Goal: Use online tool/utility: Utilize a website feature to perform a specific function

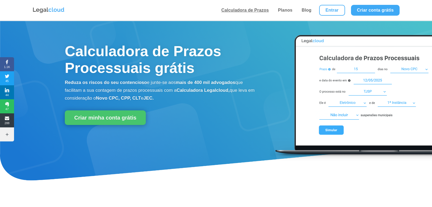
click at [228, 6] on link "Calculadora de Prazos" at bounding box center [245, 10] width 51 height 21
click at [242, 13] on link "Calculadora de Prazos" at bounding box center [245, 10] width 51 height 21
